Goal: Information Seeking & Learning: Check status

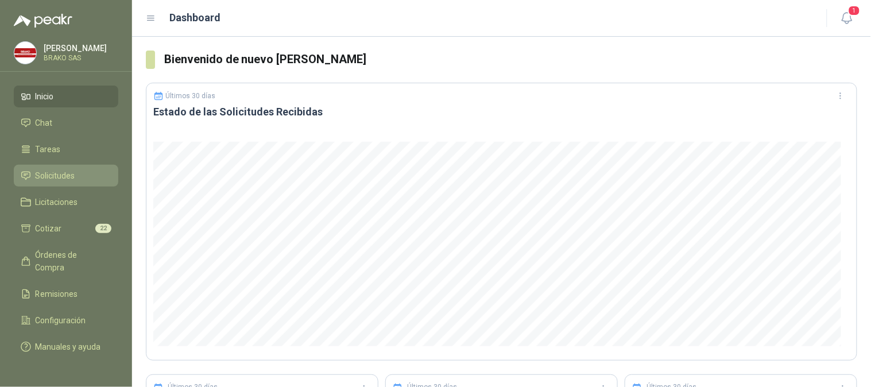
click at [80, 172] on li "Solicitudes" at bounding box center [66, 175] width 91 height 13
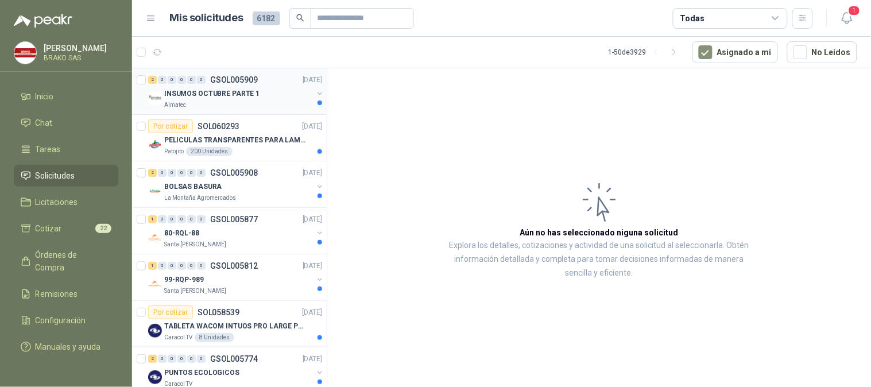
click at [221, 94] on p "INSUMOS OCTUBRE PARTE 1" at bounding box center [211, 93] width 95 height 11
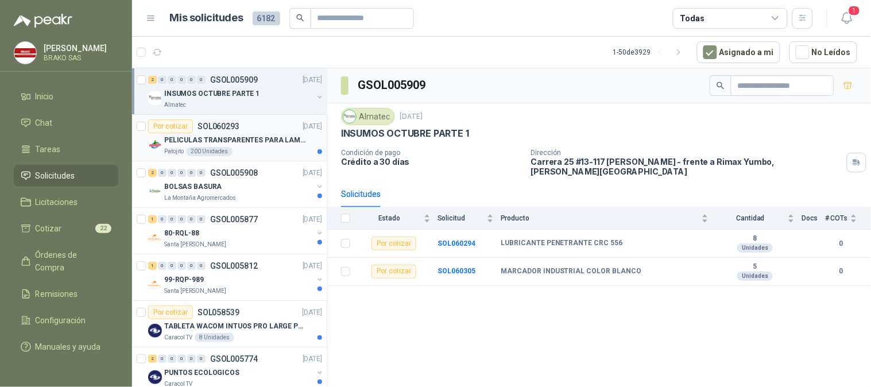
click at [228, 137] on p "PELICULAS TRANSPARENTES PARA LAMINADO EN CALIENTE" at bounding box center [235, 140] width 143 height 11
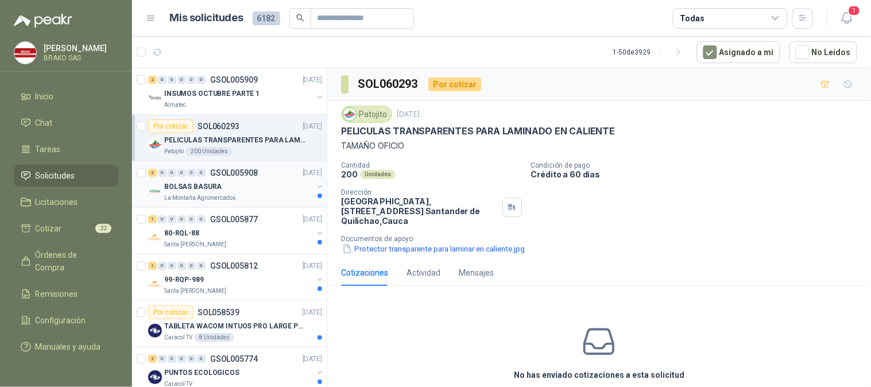
click at [224, 196] on p "La Montaña Agromercados" at bounding box center [200, 197] width 72 height 9
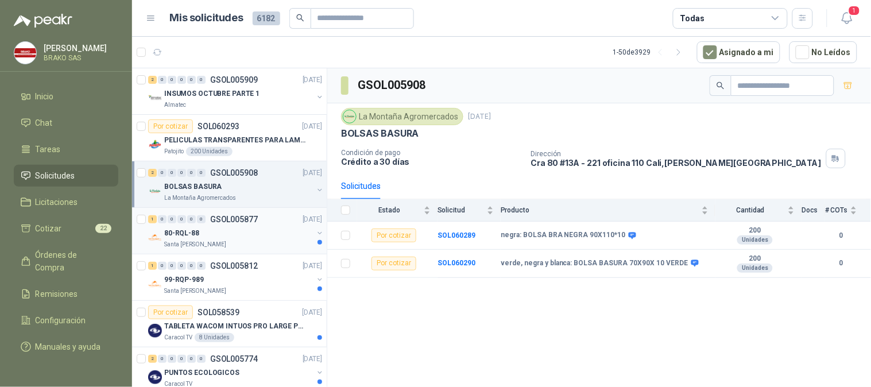
click at [230, 231] on div "80-RQL-88" at bounding box center [238, 233] width 149 height 14
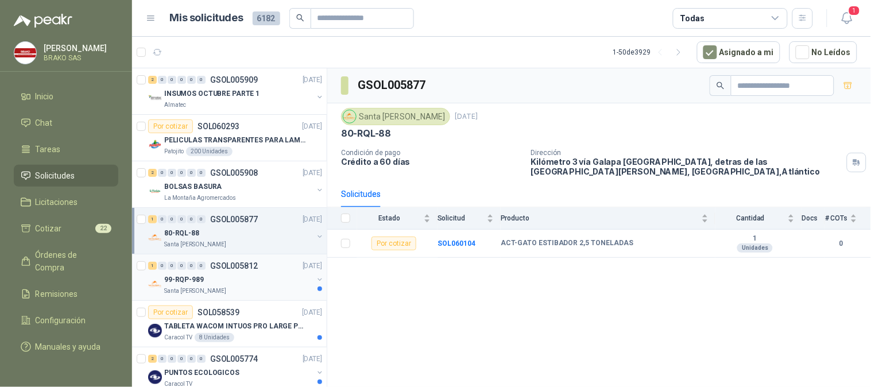
click at [226, 279] on div "99-RQP-989" at bounding box center [238, 280] width 149 height 14
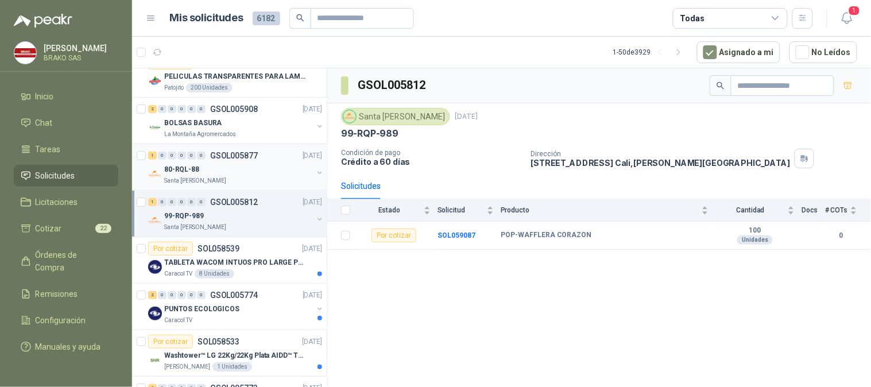
scroll to position [127, 0]
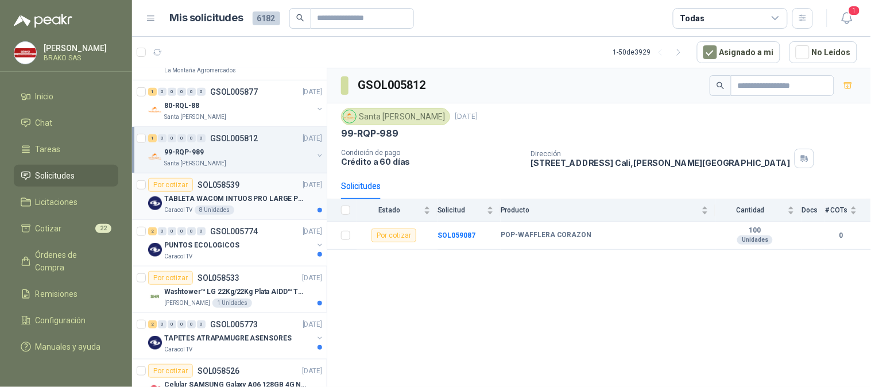
click at [190, 208] on p "Caracol TV" at bounding box center [178, 209] width 28 height 9
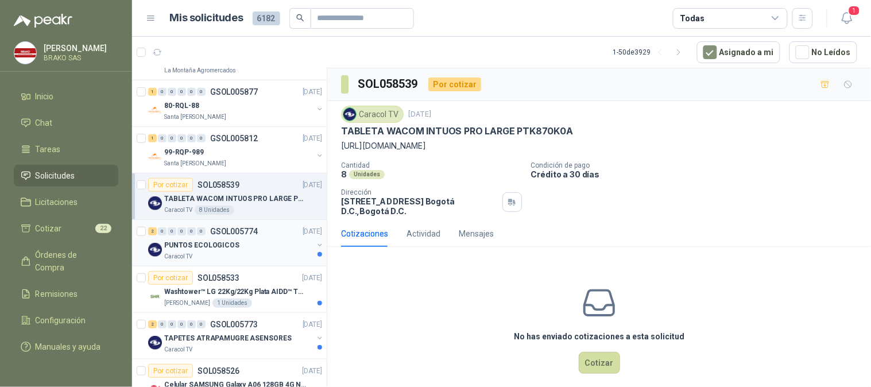
click at [198, 242] on p "PUNTOS ECOLOGICOS" at bounding box center [201, 245] width 75 height 11
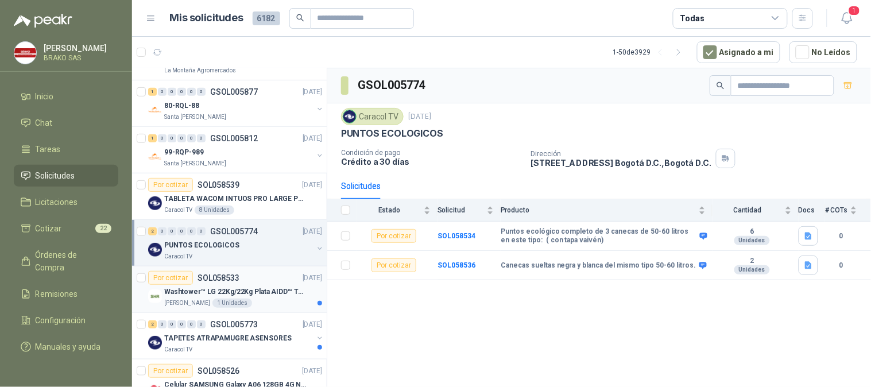
click at [199, 292] on p "Washtower™ LG 22Kg/22Kg Plata AIDD™ ThinQ™ Steam™ WK22VS6P" at bounding box center [235, 291] width 143 height 11
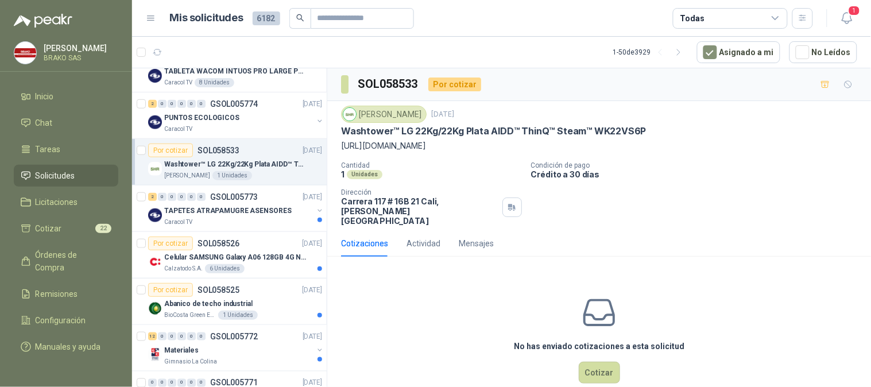
scroll to position [319, 0]
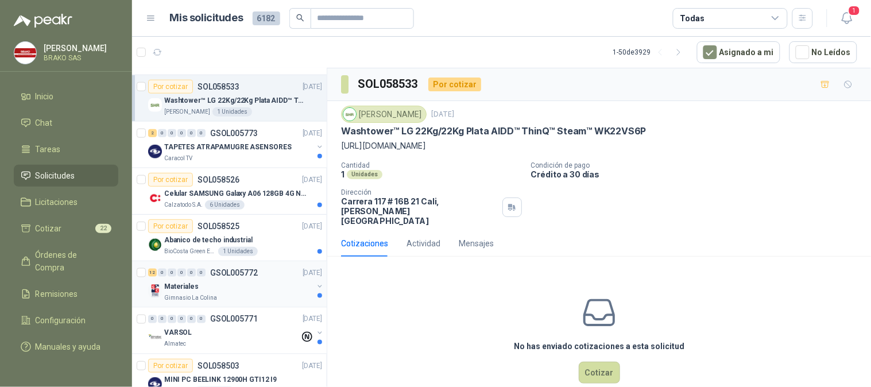
click at [255, 282] on div "Materiales" at bounding box center [238, 287] width 149 height 14
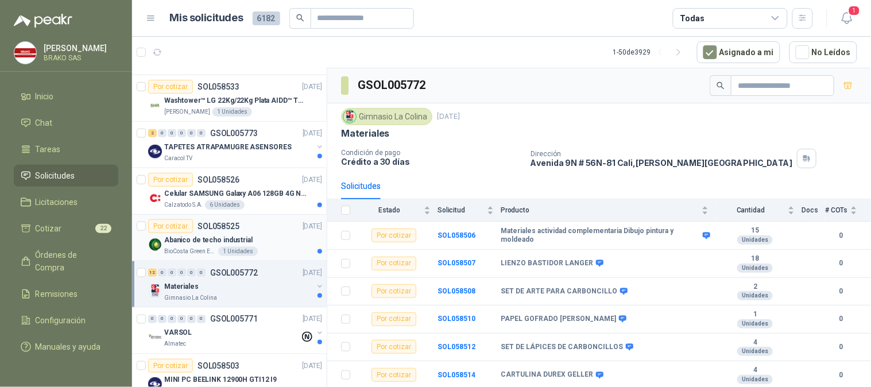
drag, startPoint x: 238, startPoint y: 249, endPoint x: 241, endPoint y: 236, distance: 12.4
click at [238, 247] on div "1 Unidades" at bounding box center [238, 251] width 40 height 9
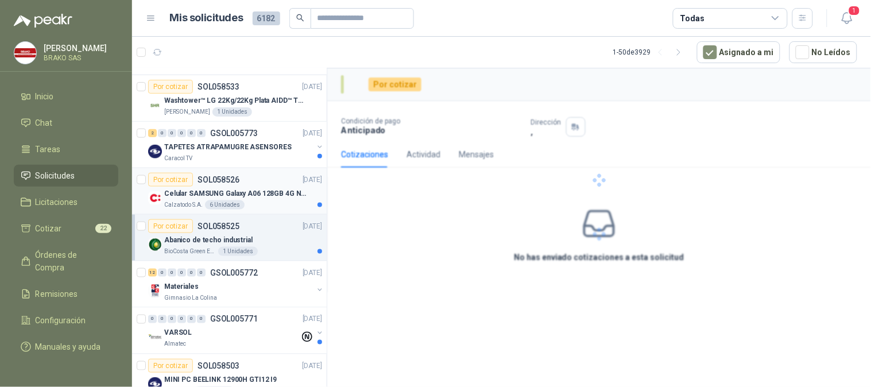
click at [249, 194] on p "Celular SAMSUNG Galaxy A06 128GB 4G Negro" at bounding box center [235, 193] width 143 height 11
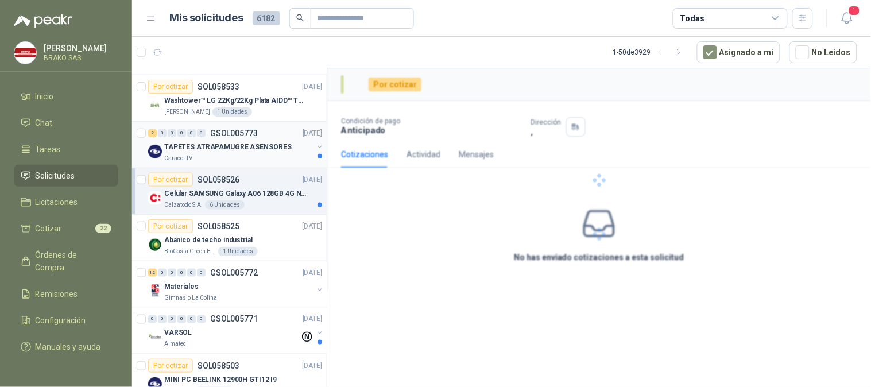
click at [251, 160] on div "Caracol TV" at bounding box center [238, 158] width 149 height 9
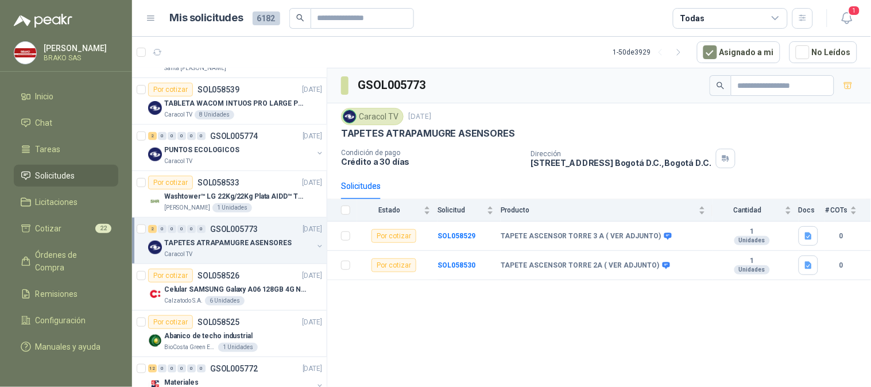
scroll to position [214, 0]
